Goal: Find specific page/section: Find specific page/section

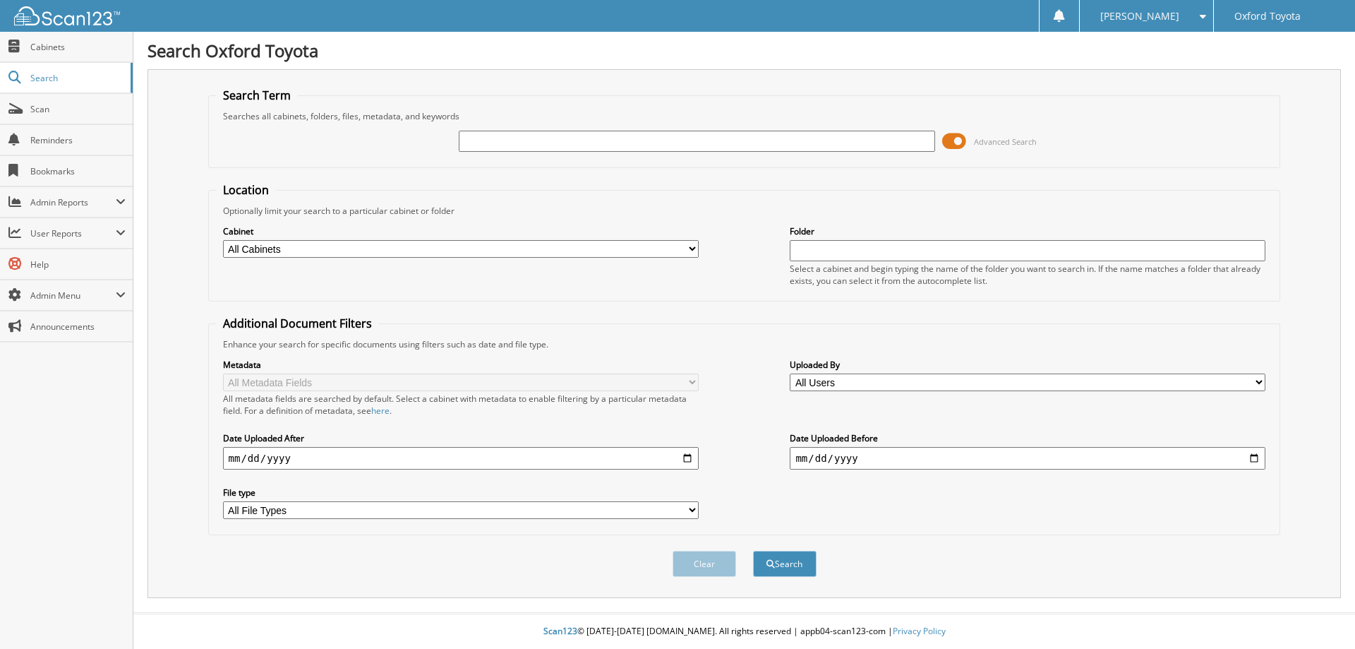
click at [546, 143] on input "text" at bounding box center [697, 141] width 476 height 21
type input "6081495"
click at [753, 551] on button "Search" at bounding box center [785, 564] width 64 height 26
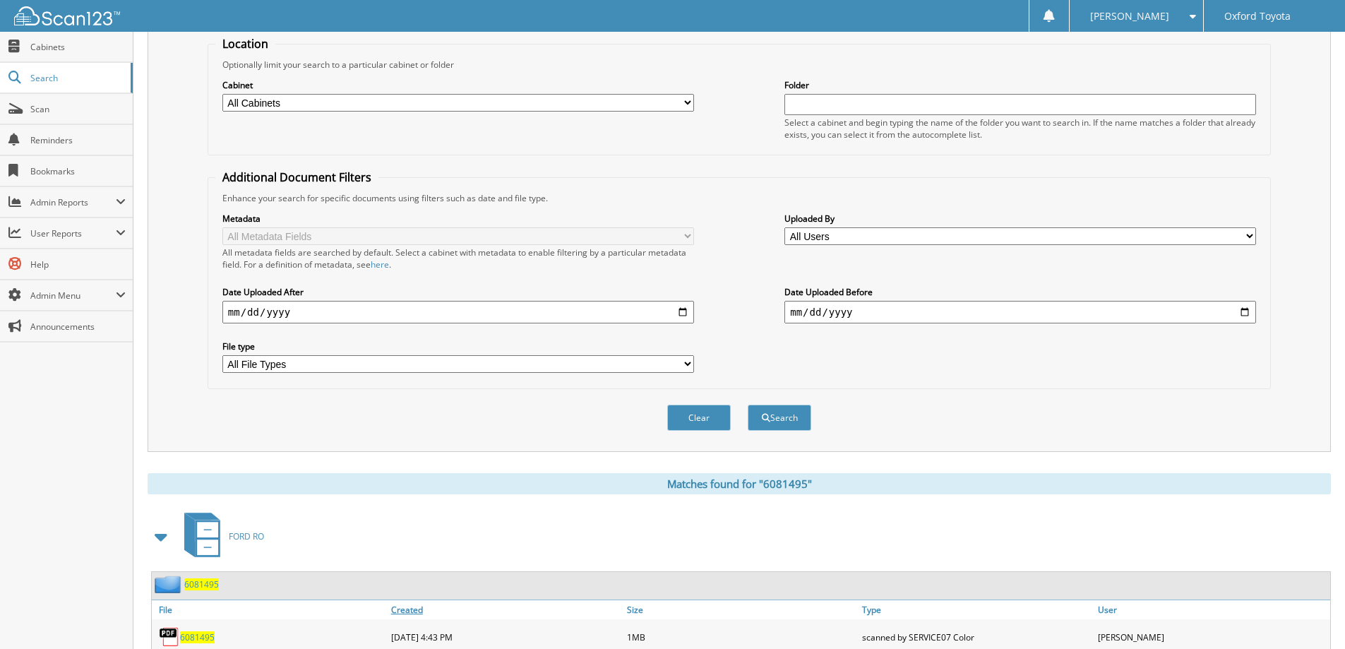
scroll to position [196, 0]
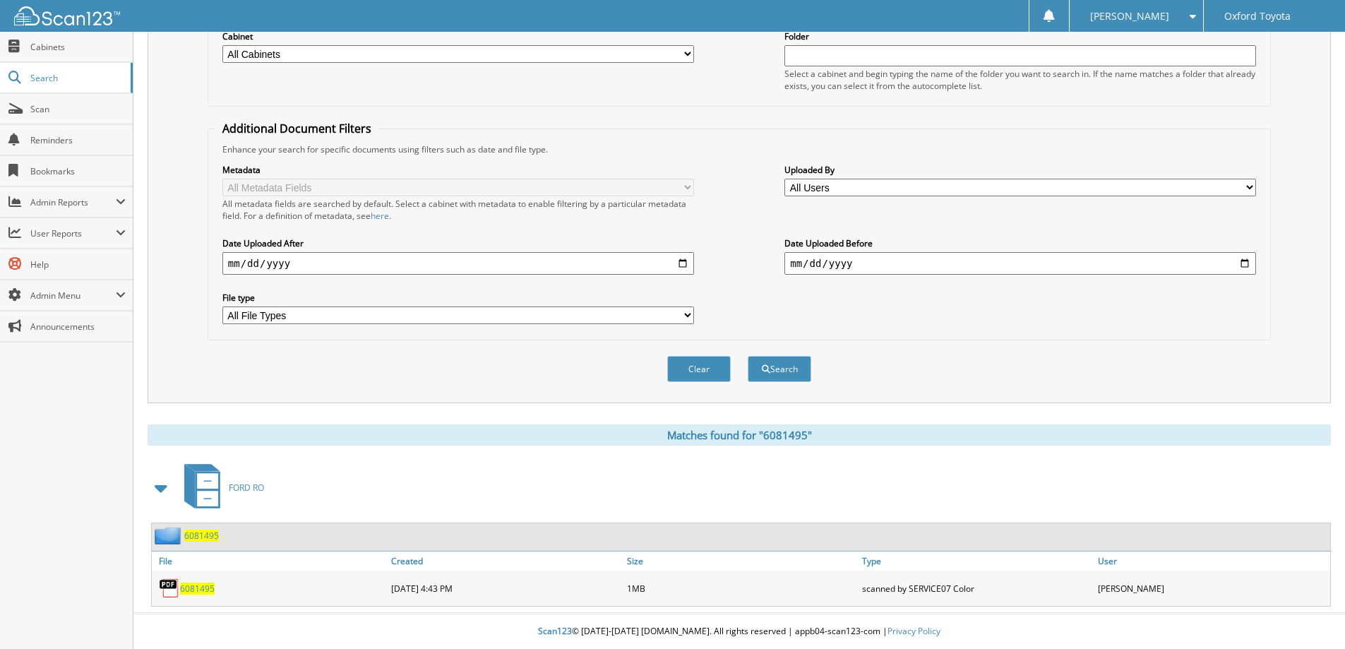
click at [200, 588] on span "6081495" at bounding box center [197, 588] width 35 height 12
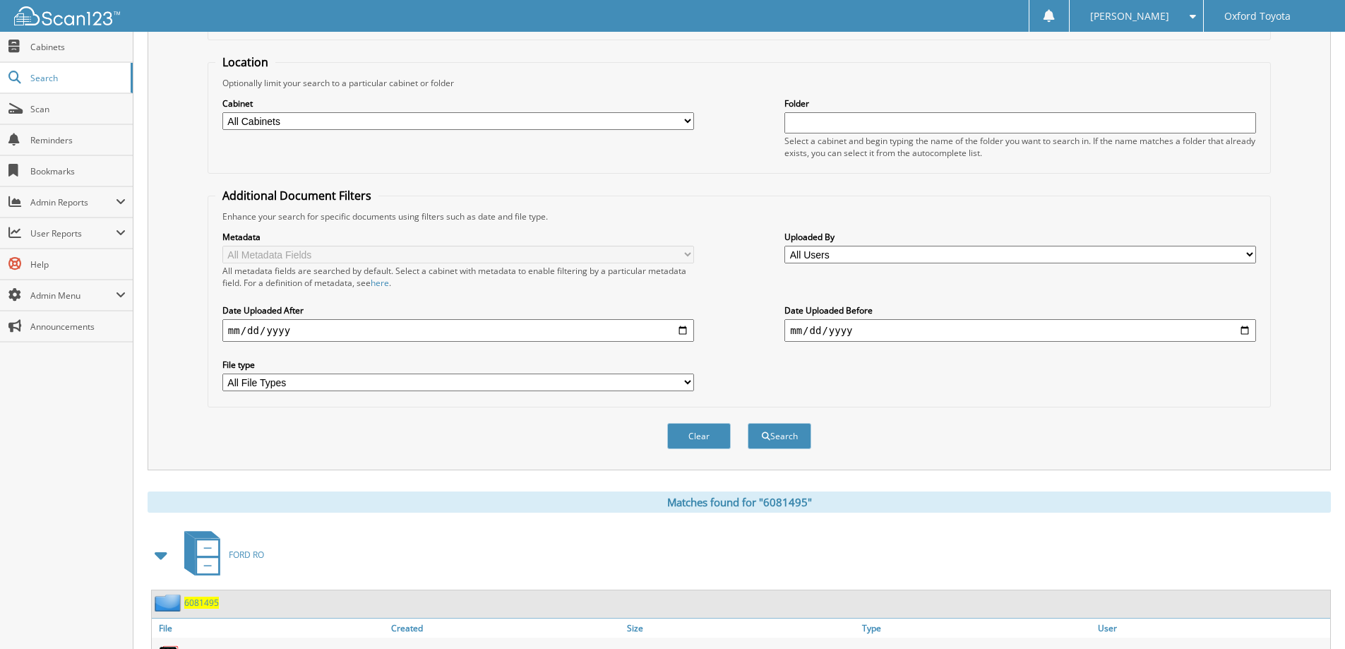
scroll to position [0, 0]
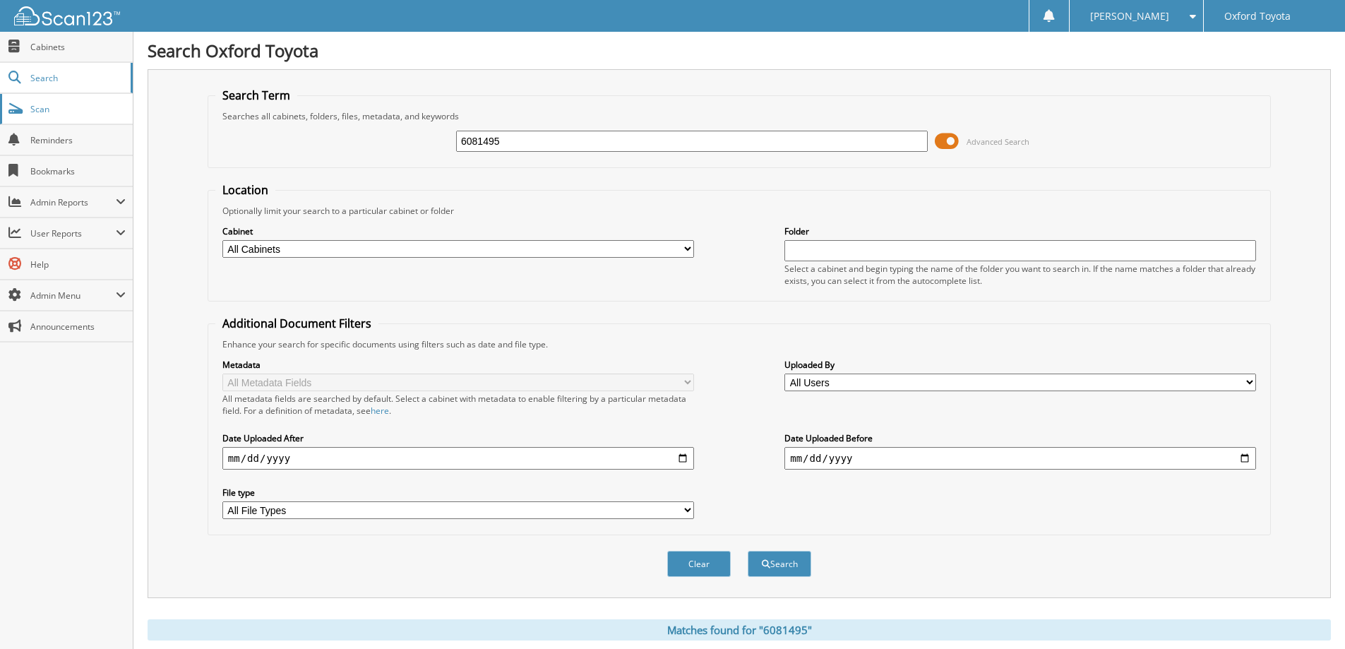
click at [45, 110] on span "Scan" at bounding box center [77, 109] width 95 height 12
